Goal: Information Seeking & Learning: Learn about a topic

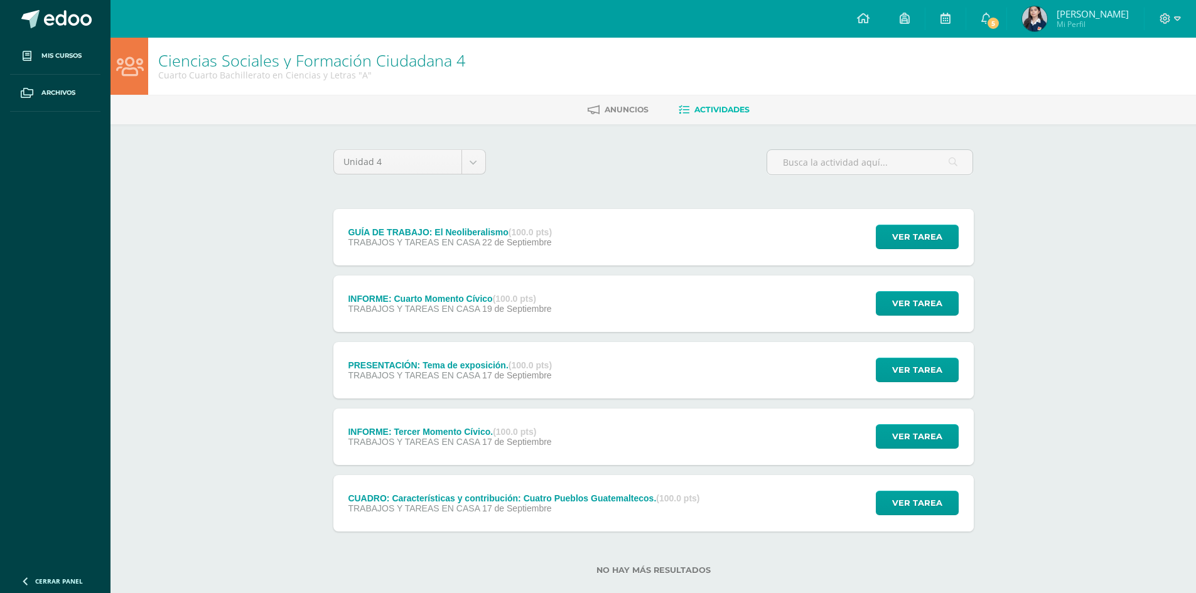
click at [469, 235] on div "GUÍA DE TRABAJO: El Neoliberalismo (100.0 pts)" at bounding box center [450, 232] width 204 height 10
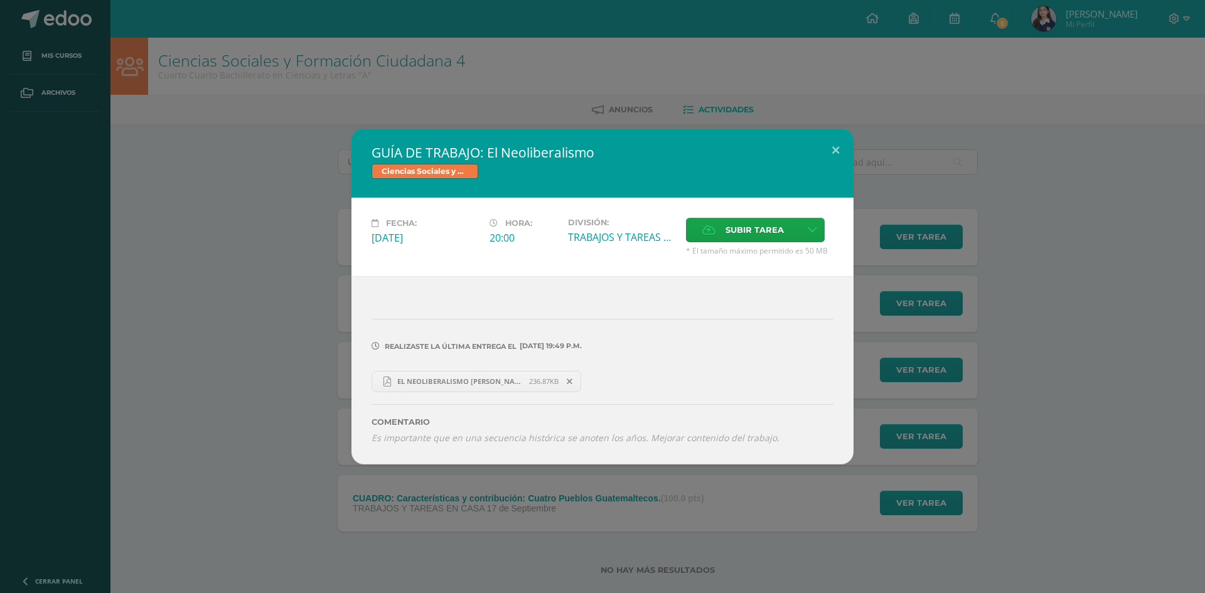
click at [202, 232] on div "GUÍA DE TRABAJO: El Neoliberalismo Ciencias Sociales y Formación Ciudadana 4 Fe…" at bounding box center [602, 296] width 1195 height 335
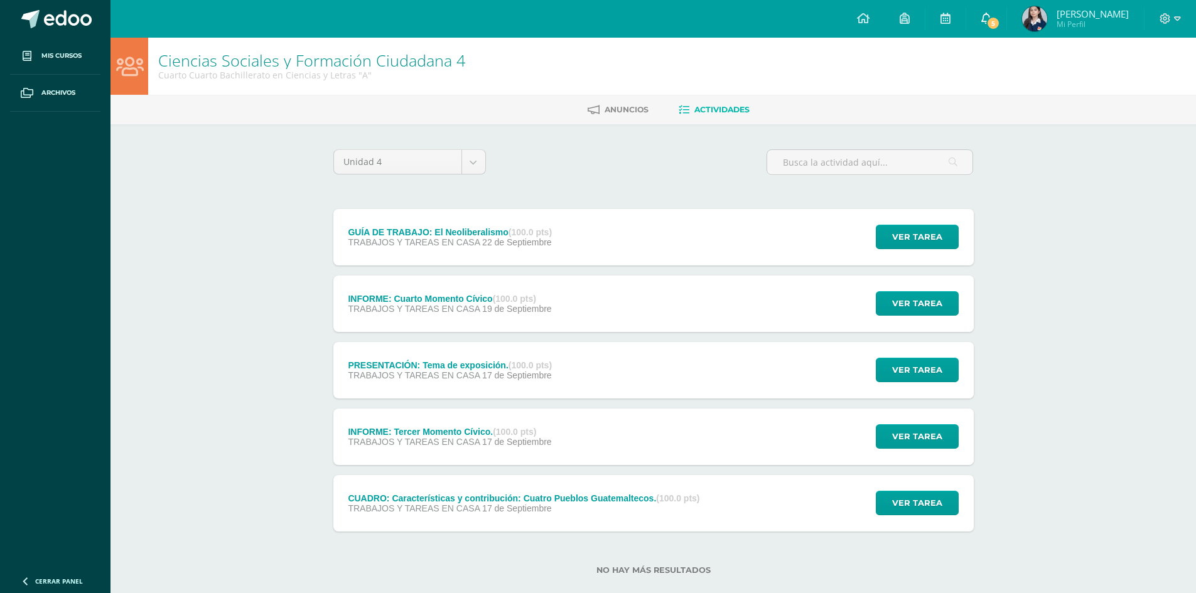
click at [1000, 25] on span "5" at bounding box center [993, 23] width 14 height 14
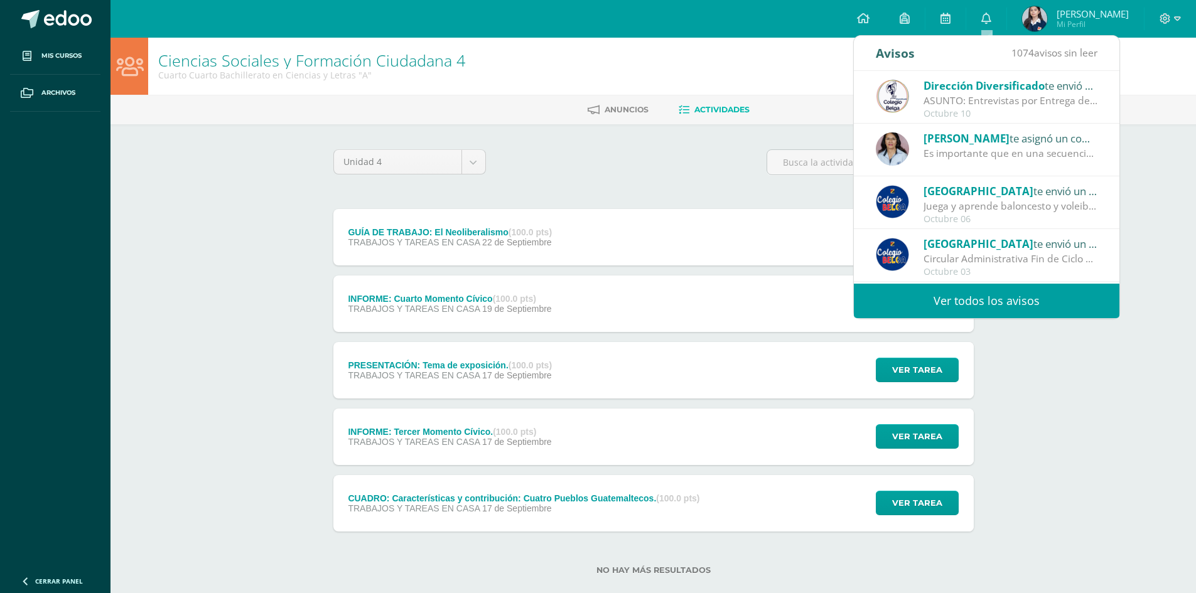
click at [1149, 184] on div "Ciencias Sociales y Formación Ciudadana 4 Cuarto Cuarto Bachillerato en Ciencia…" at bounding box center [652, 326] width 1085 height 577
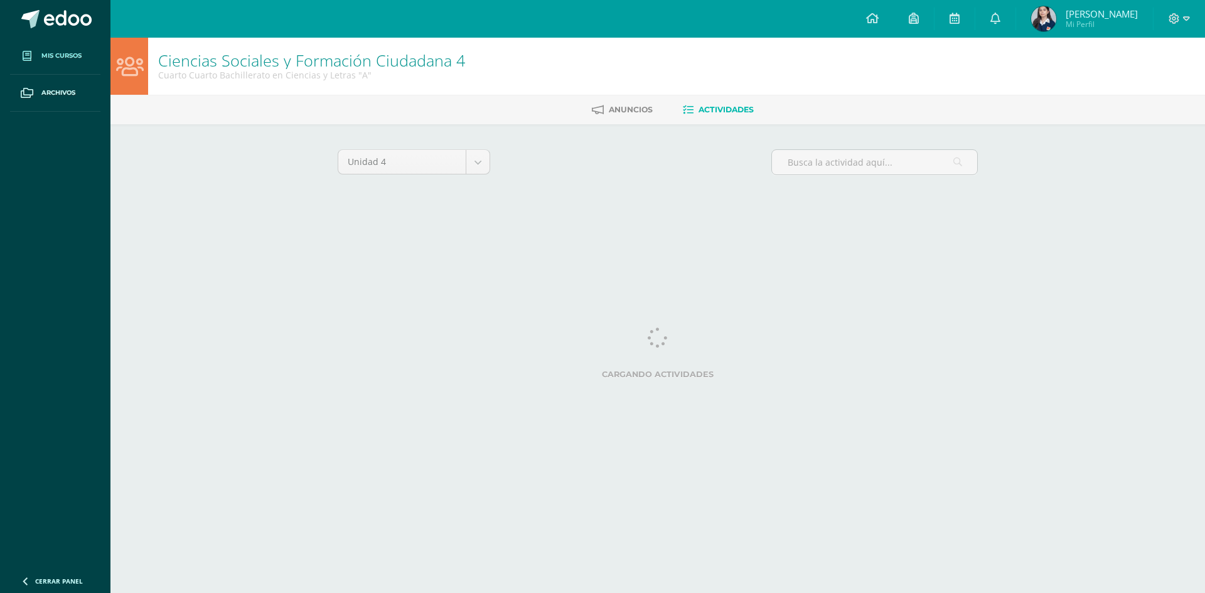
click at [77, 60] on span "Mis cursos" at bounding box center [61, 56] width 40 height 10
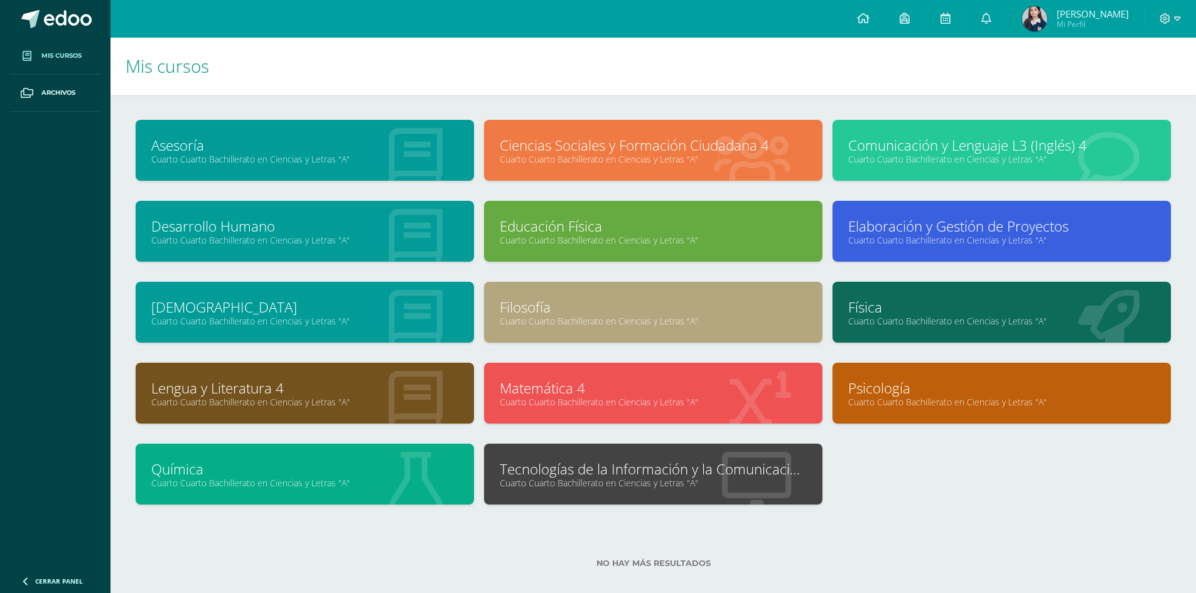
click at [564, 297] on link "Filosofía" at bounding box center [653, 306] width 307 height 19
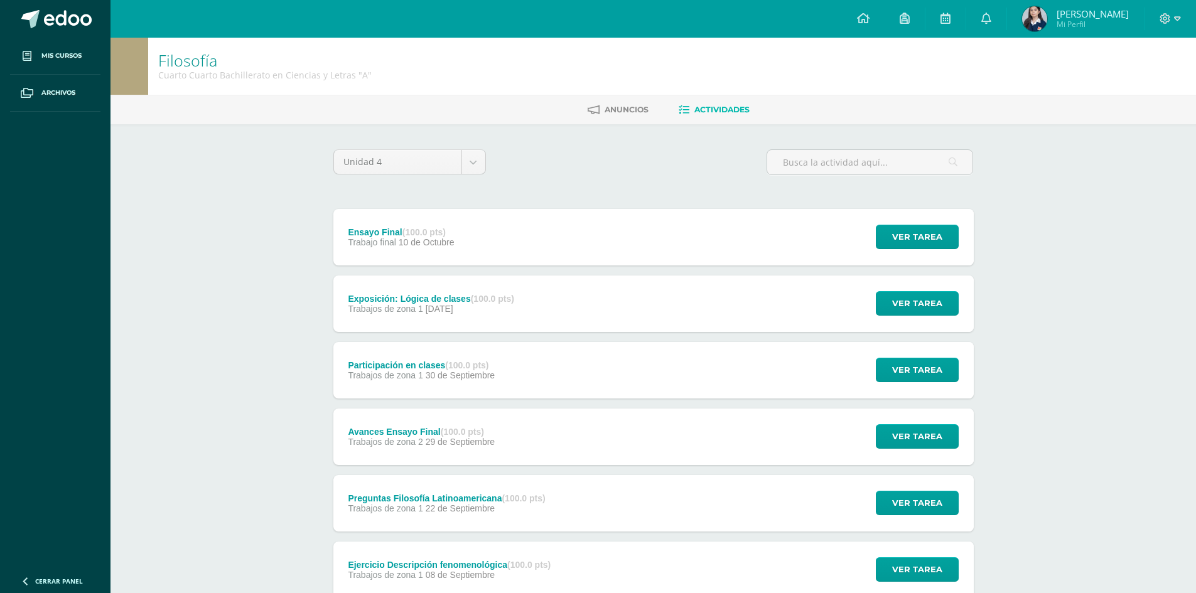
click at [400, 227] on div "Ensayo Final (100.0 pts)" at bounding box center [401, 232] width 106 height 10
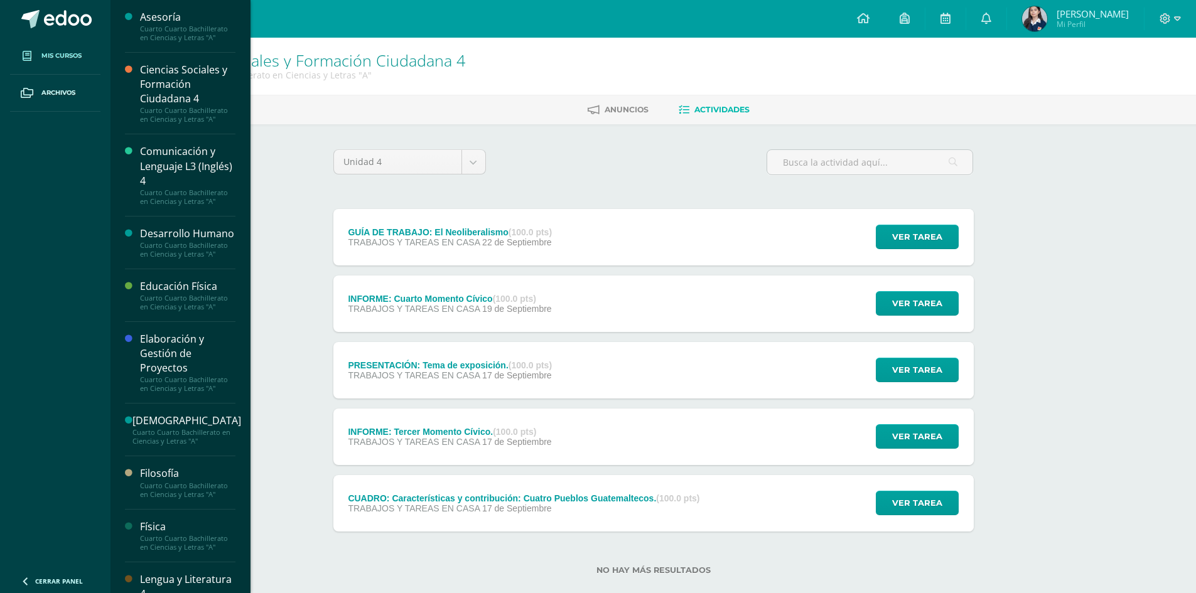
click at [55, 51] on span "Mis cursos" at bounding box center [61, 56] width 40 height 10
click at [73, 53] on span "Mis cursos" at bounding box center [61, 56] width 40 height 10
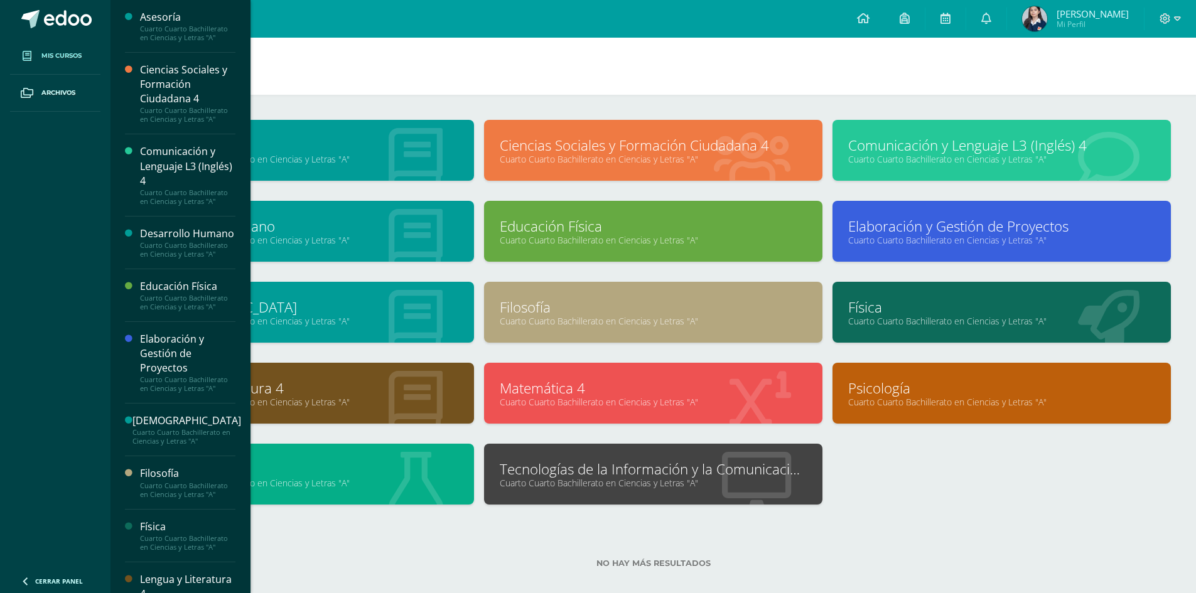
click at [572, 313] on link "Filosofía" at bounding box center [653, 306] width 307 height 19
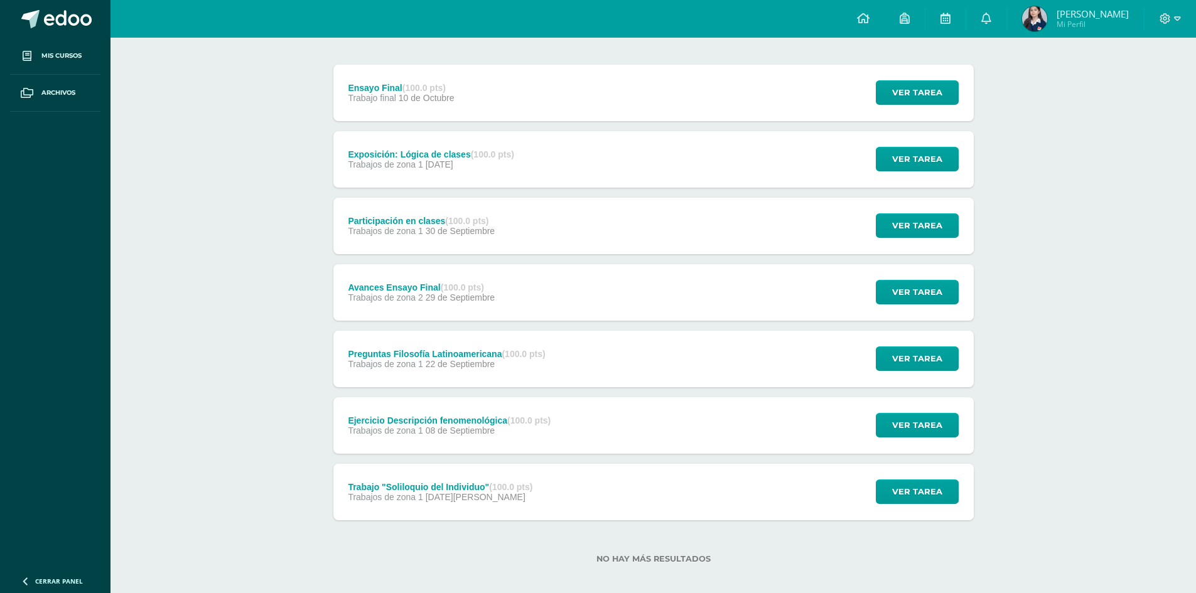
scroll to position [155, 0]
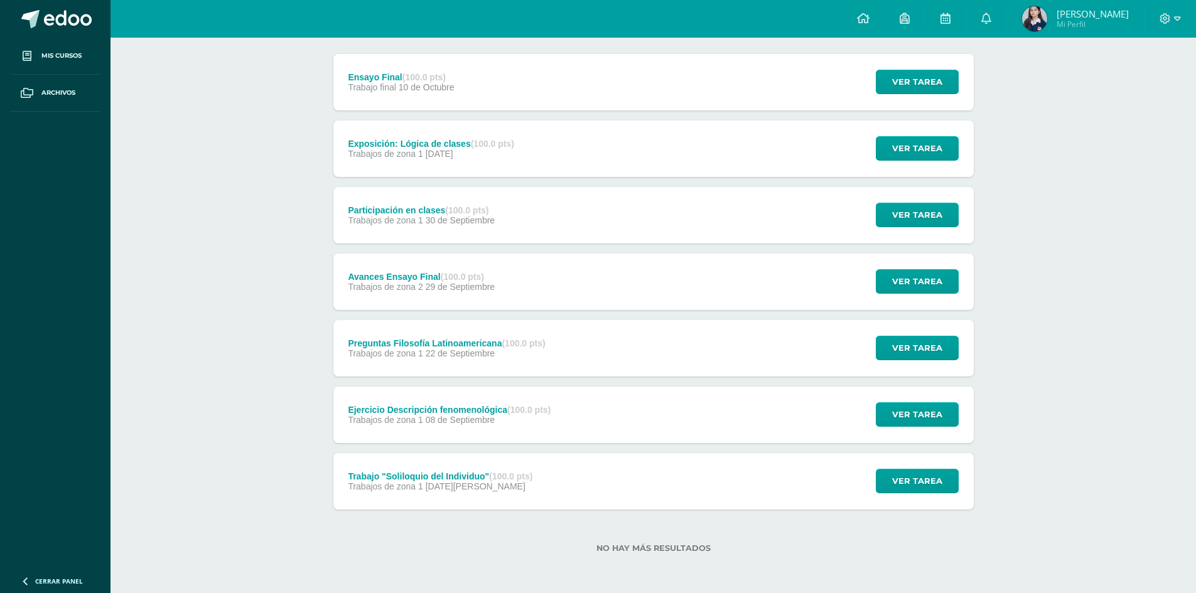
click at [570, 418] on div "Ejercicio Descripción fenomenológica (100.0 pts) Trabajos de zona 1 08 de Septi…" at bounding box center [653, 415] width 640 height 56
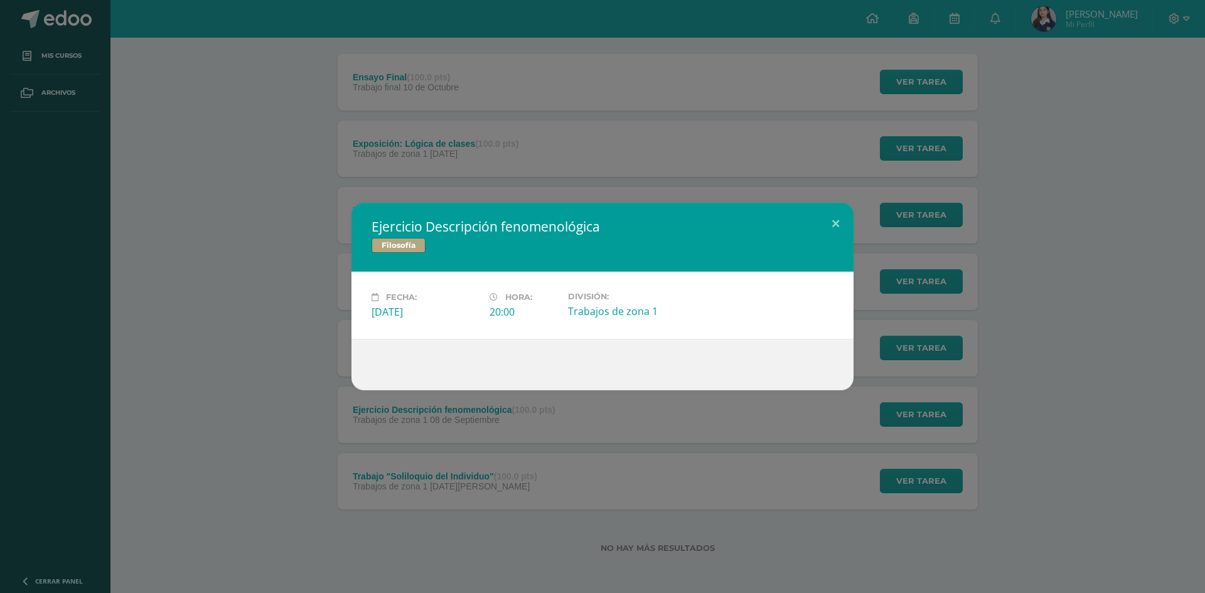
click at [488, 557] on div "Ejercicio Descripción fenomenológica Filosofía Fecha: Lunes 08 de Septiembre Ho…" at bounding box center [602, 296] width 1205 height 593
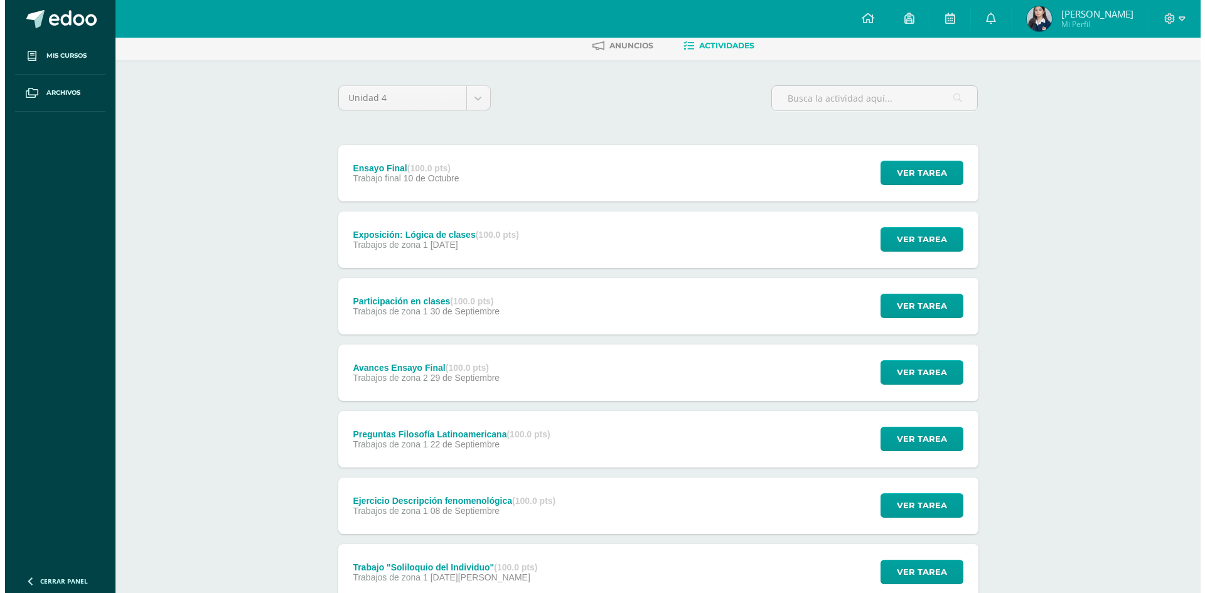
scroll to position [92, 0]
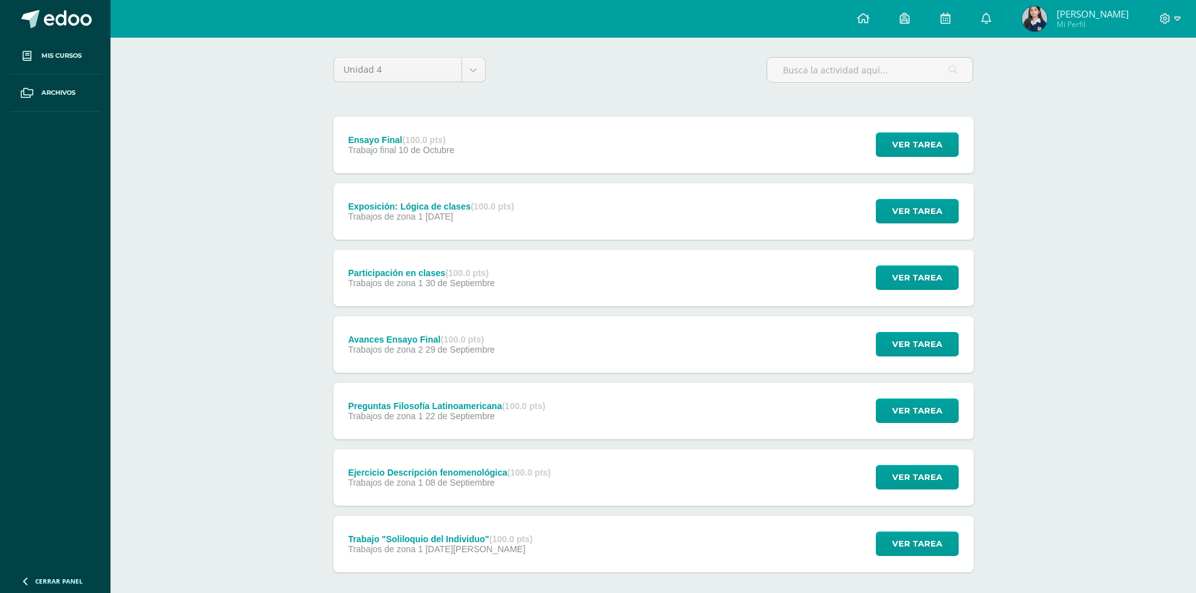
click at [465, 336] on strong "(100.0 pts)" at bounding box center [462, 339] width 43 height 10
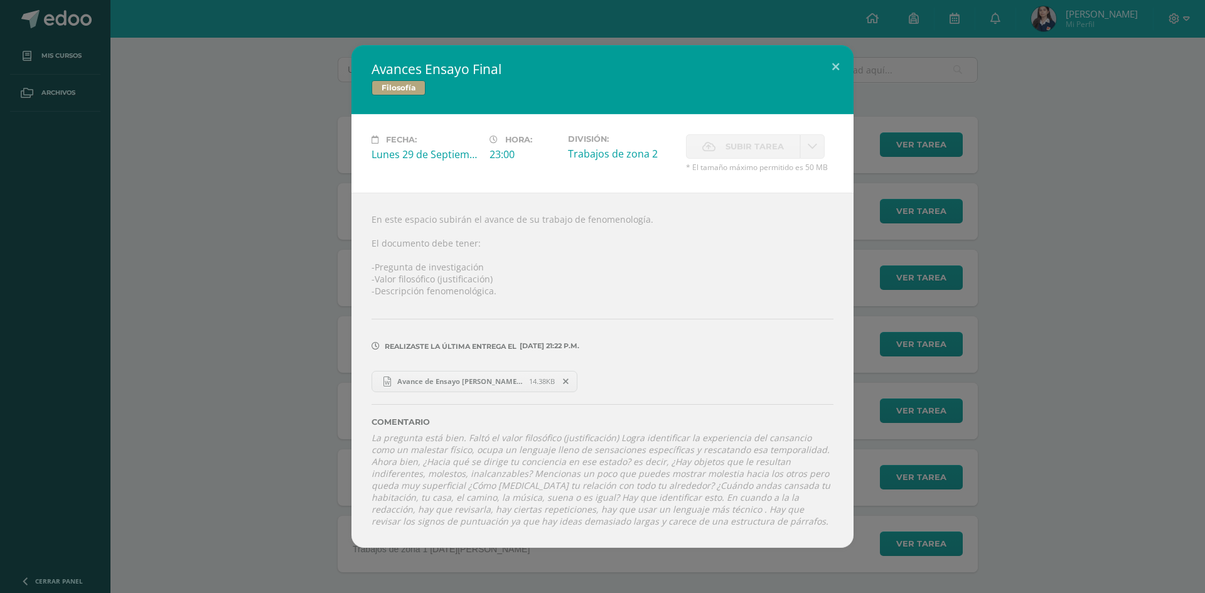
click at [459, 378] on span "Avance de Ensayo Nataly Amaya.docx" at bounding box center [460, 381] width 138 height 9
click at [207, 184] on div "Avances Ensayo Final Filosofía Fecha: Lunes 29 de Septiembre Hora: 23:00 Divisi…" at bounding box center [602, 296] width 1195 height 502
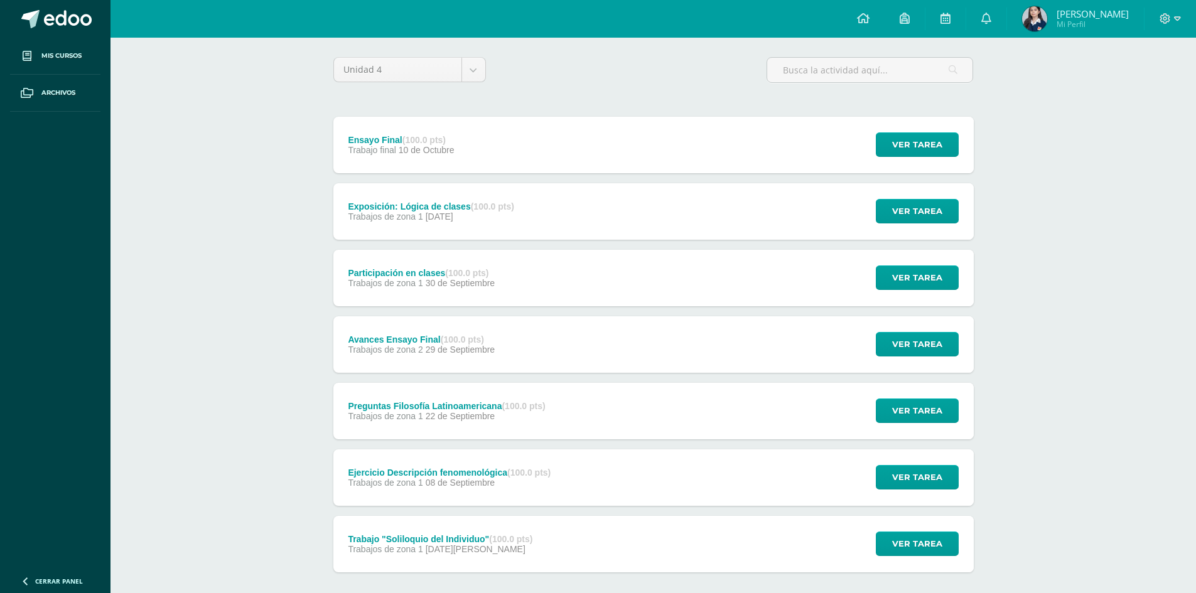
click at [430, 158] on div "Ensayo Final (100.0 pts) Trabajo final 10 de Octubre" at bounding box center [401, 145] width 136 height 56
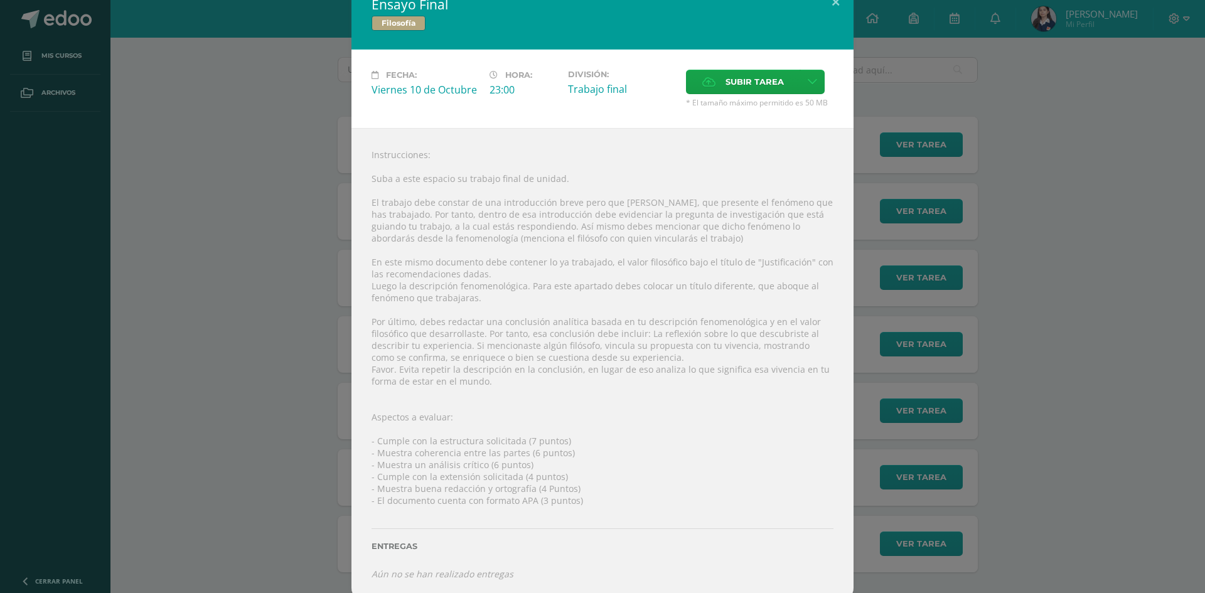
scroll to position [27, 0]
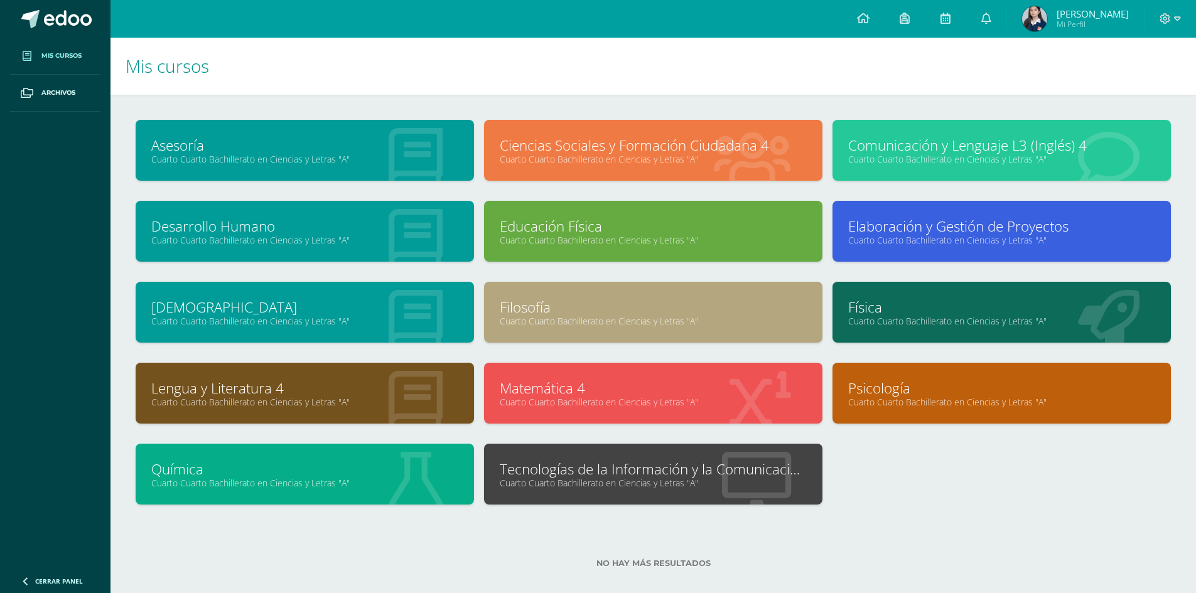
click at [564, 297] on link "Filosofía" at bounding box center [653, 306] width 307 height 19
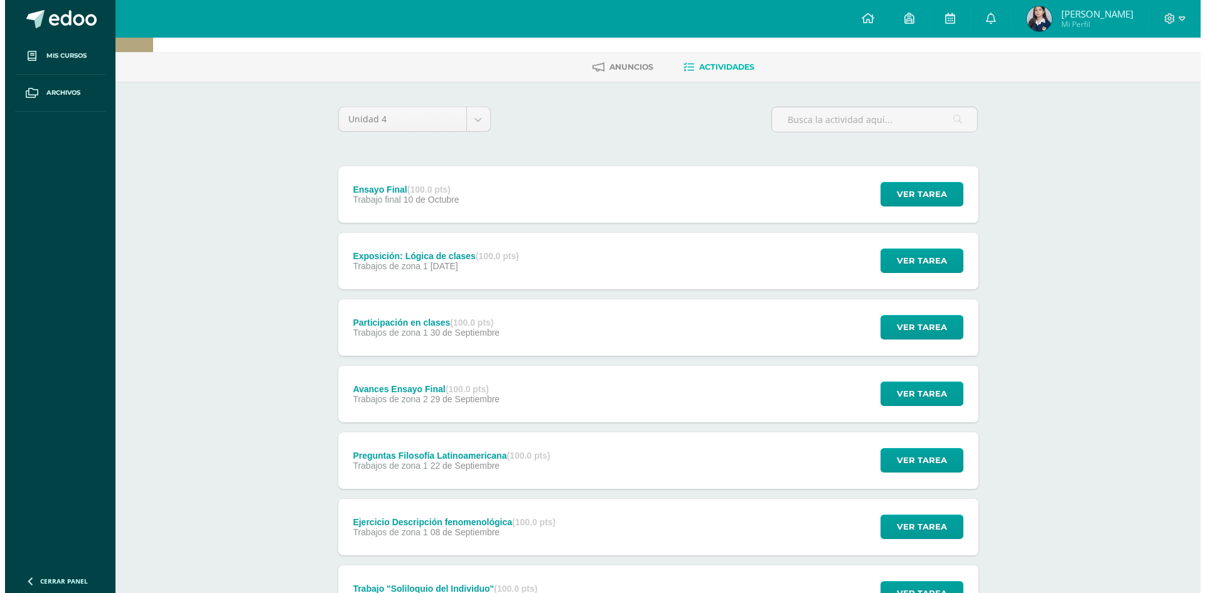
scroll to position [63, 0]
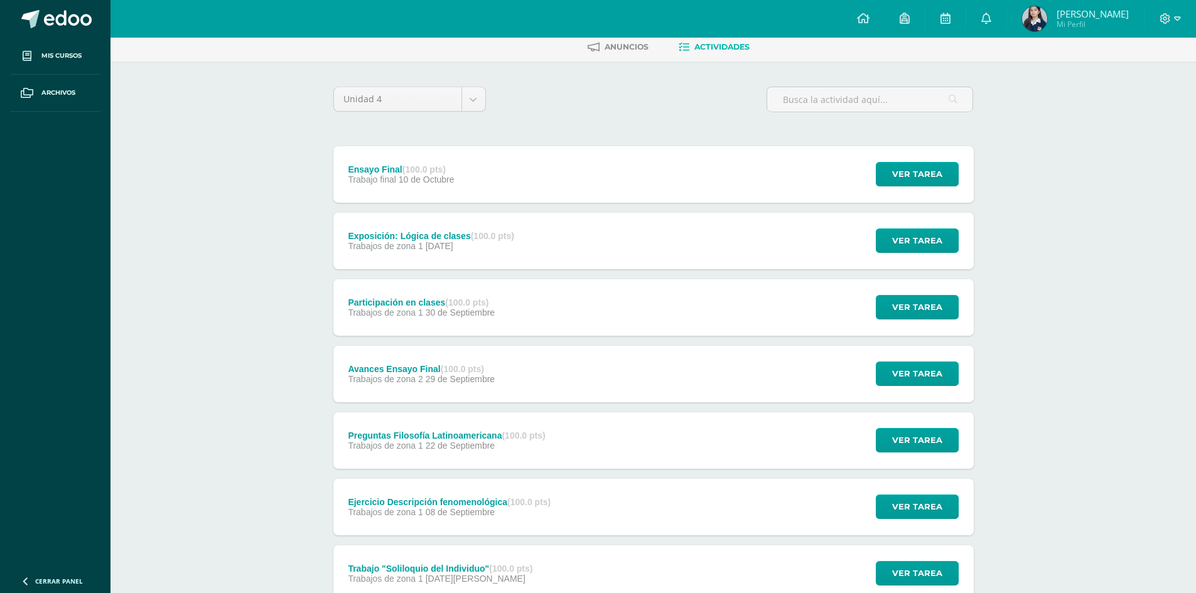
click at [459, 239] on div "Exposición: Lógica de clases (100.0 pts)" at bounding box center [431, 236] width 166 height 10
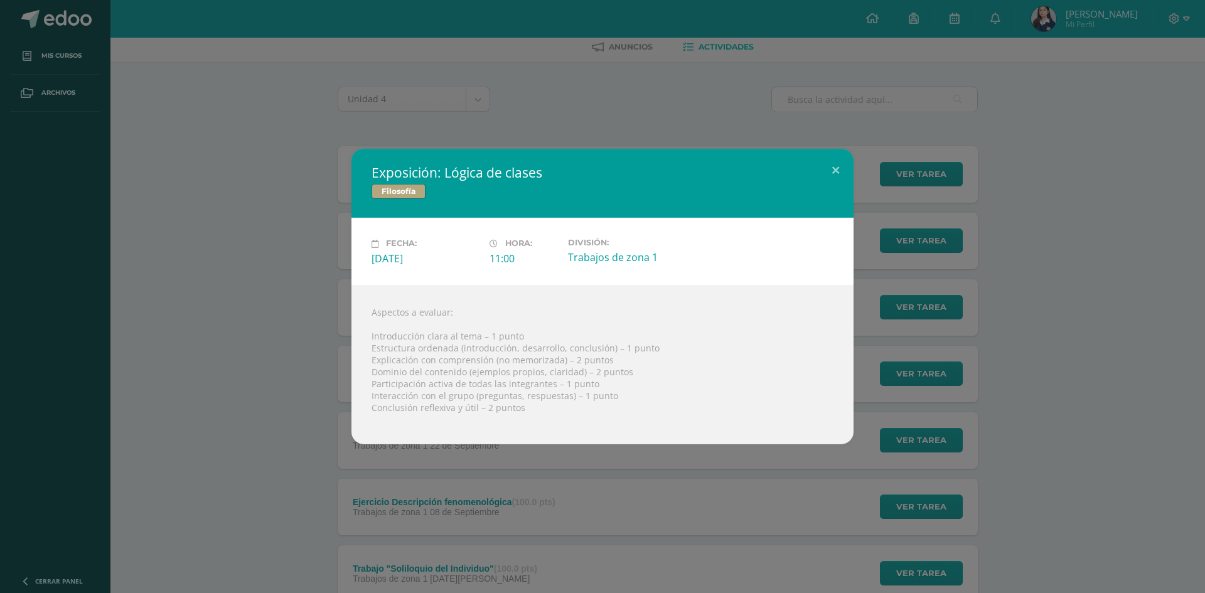
click at [292, 272] on div "Exposición: Lógica de clases Filosofía Fecha: Lunes 06 de Octubre Hora: 11:00 D…" at bounding box center [602, 296] width 1195 height 295
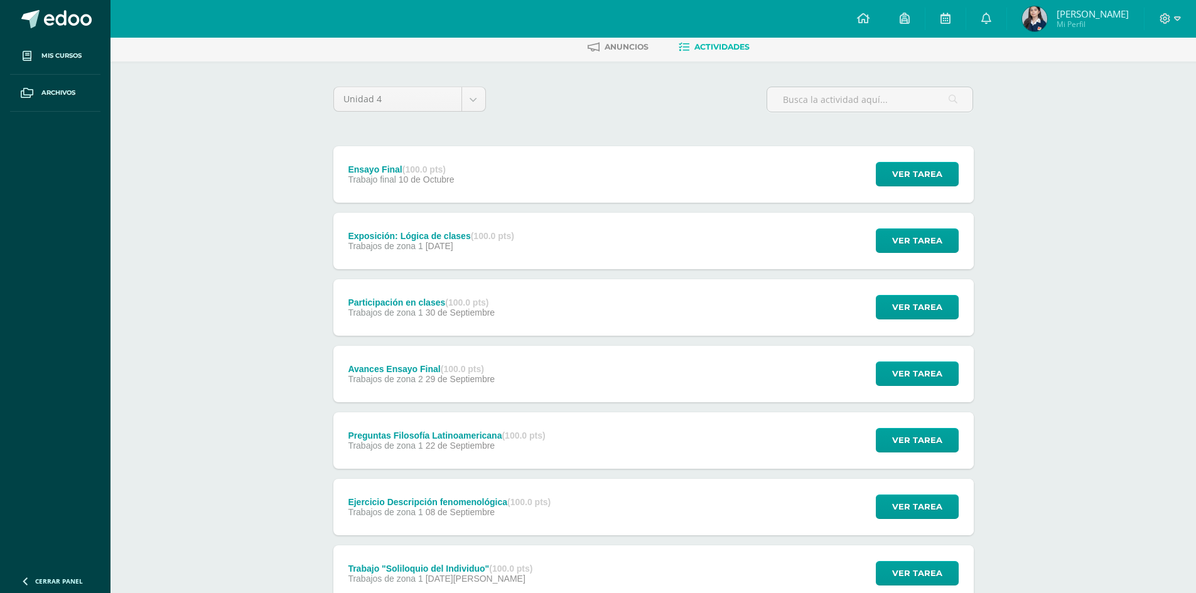
click at [427, 386] on div "Avances Ensayo Final (100.0 pts) Trabajos de zona 2 29 de Septiembre" at bounding box center [421, 374] width 177 height 56
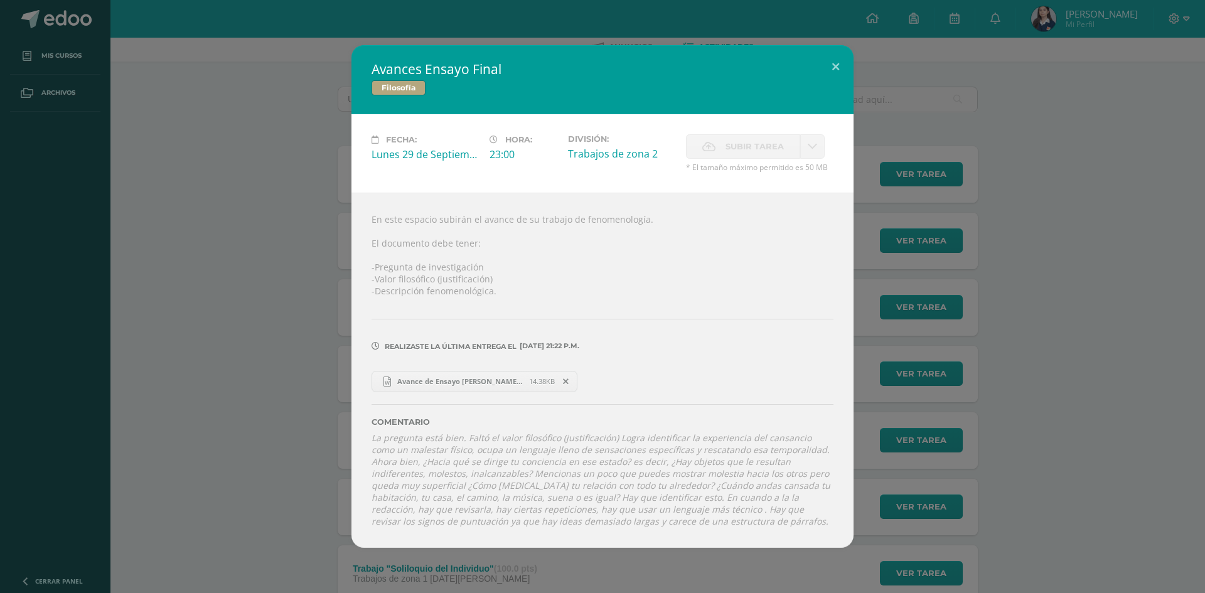
click at [428, 387] on link "Avance de Ensayo Nataly Amaya.docx 14.38KB" at bounding box center [475, 381] width 206 height 21
